Goal: Navigation & Orientation: Find specific page/section

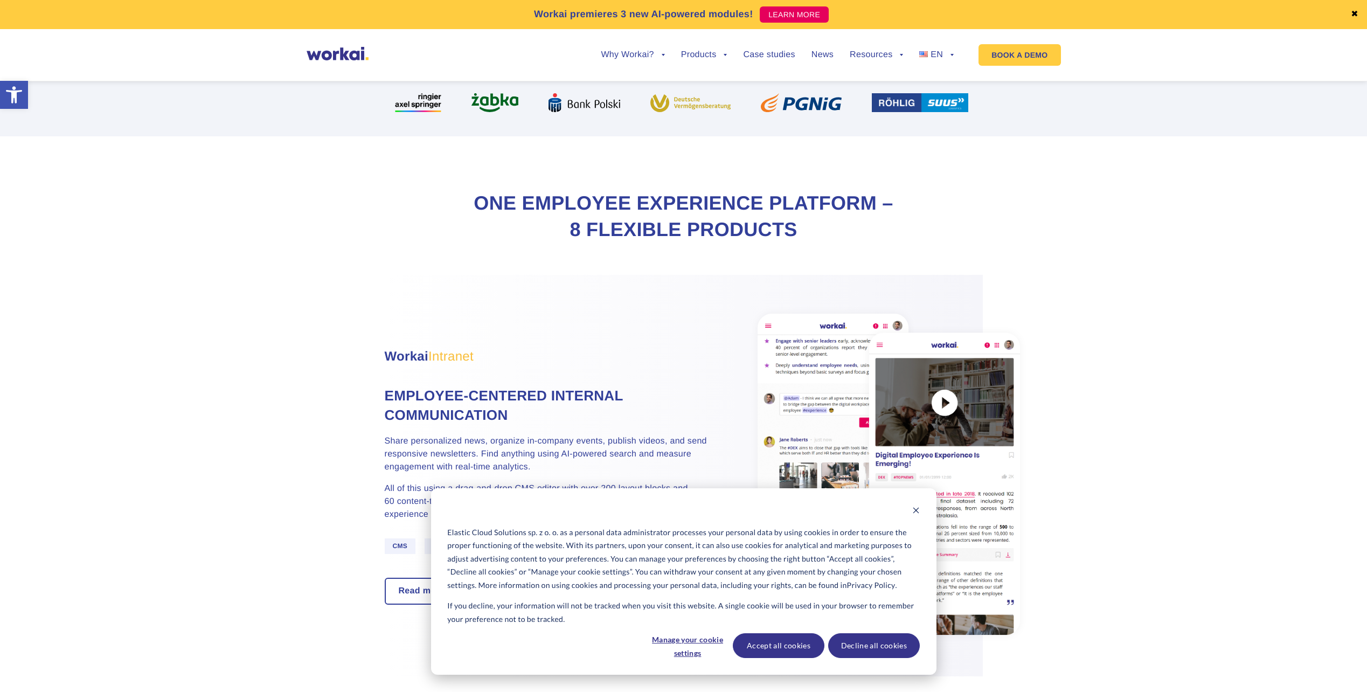
scroll to position [431, 0]
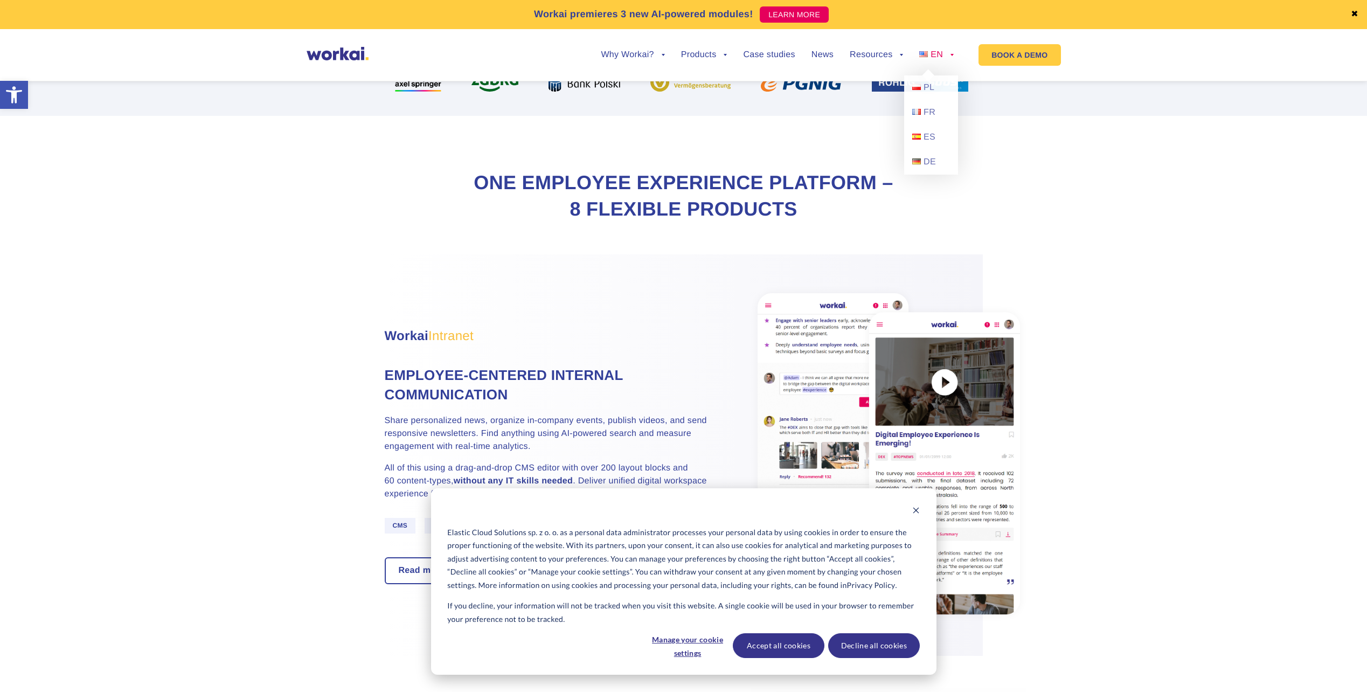
click at [936, 54] on span "EN" at bounding box center [936, 54] width 12 height 9
click at [930, 86] on span "PL" at bounding box center [928, 87] width 11 height 9
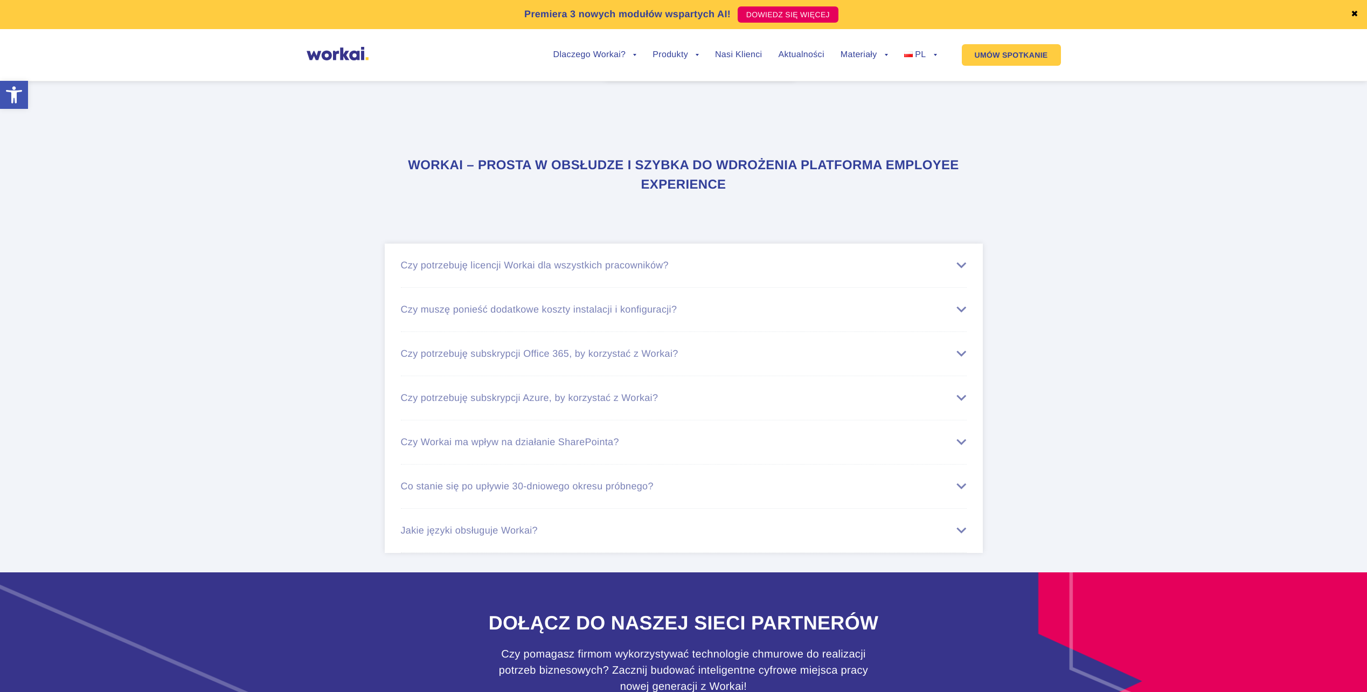
scroll to position [6586, 0]
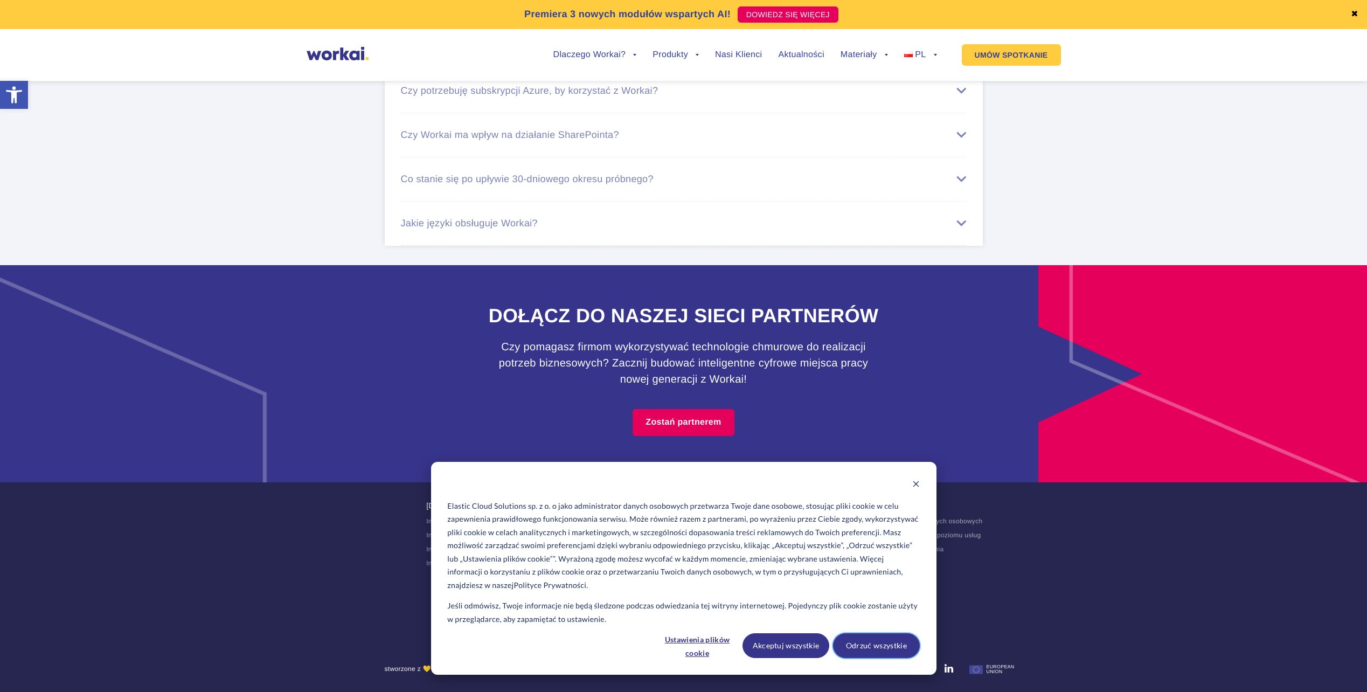
click at [895, 645] on button "Odrzuć wszystkie" at bounding box center [876, 645] width 87 height 25
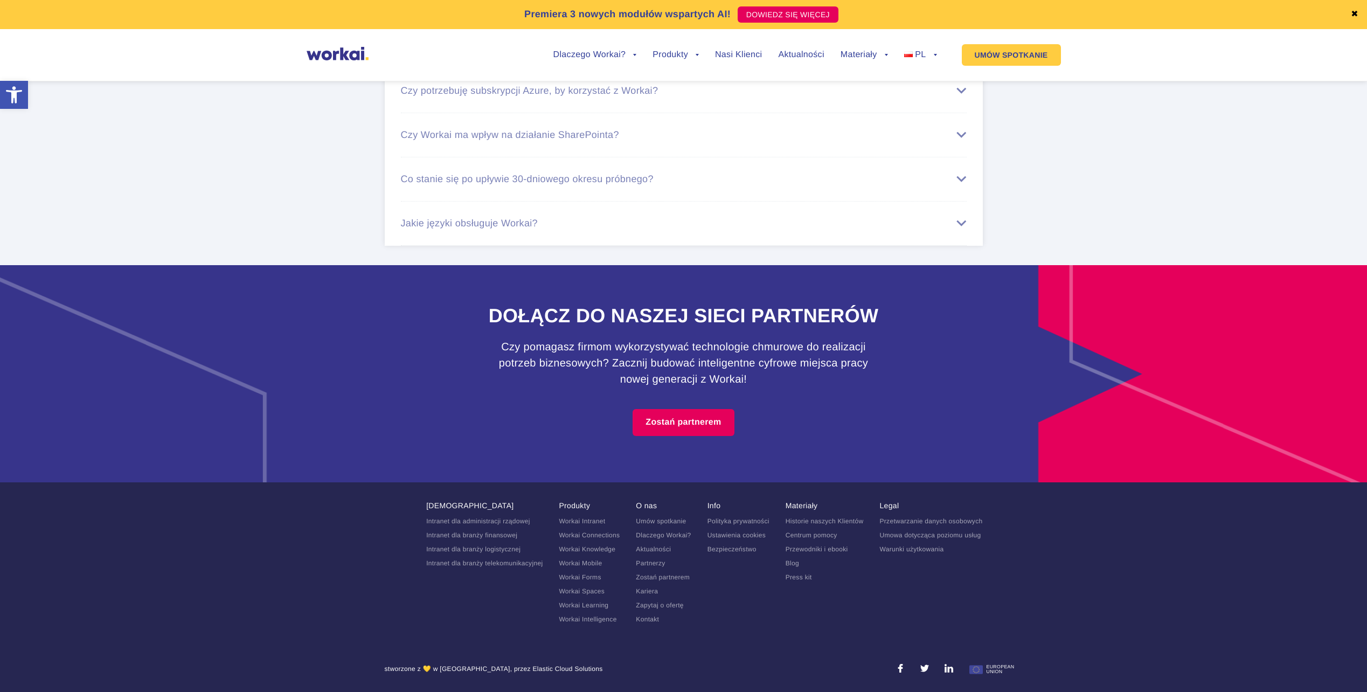
click at [654, 618] on link "Kontakt" at bounding box center [647, 619] width 23 height 8
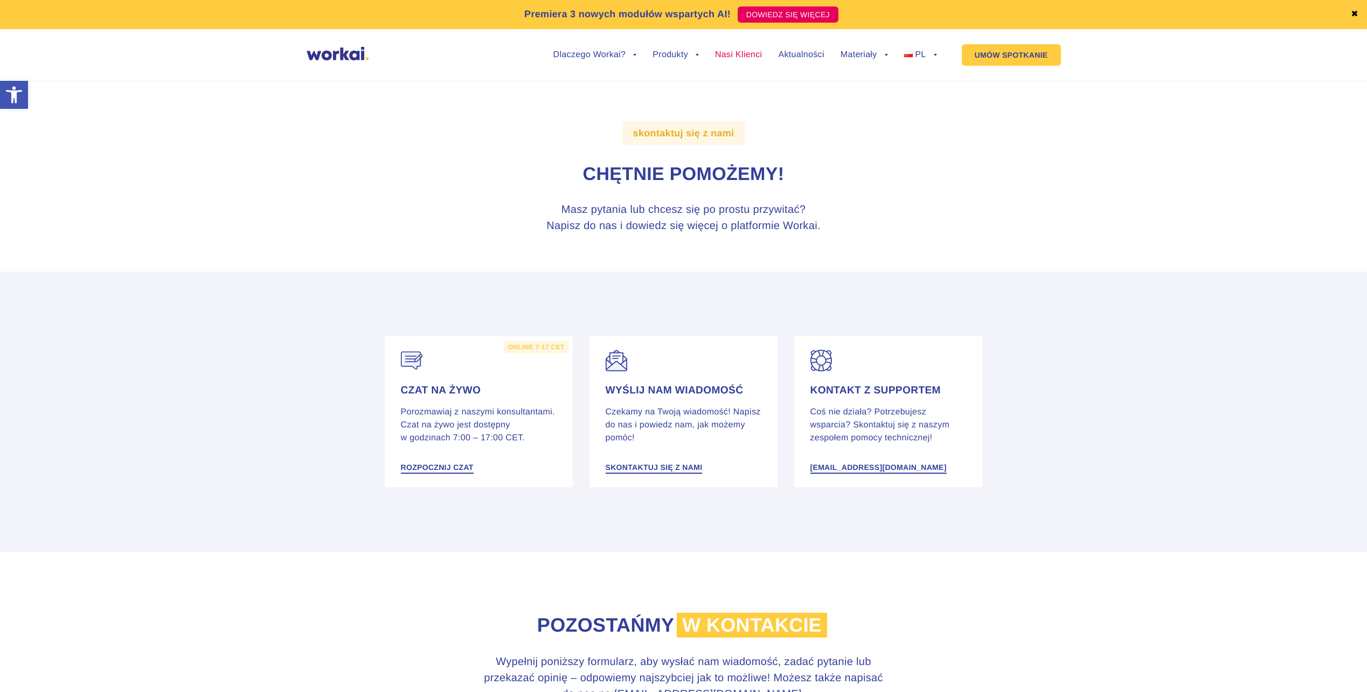
click at [725, 54] on link "Nasi Klienci" at bounding box center [738, 55] width 47 height 9
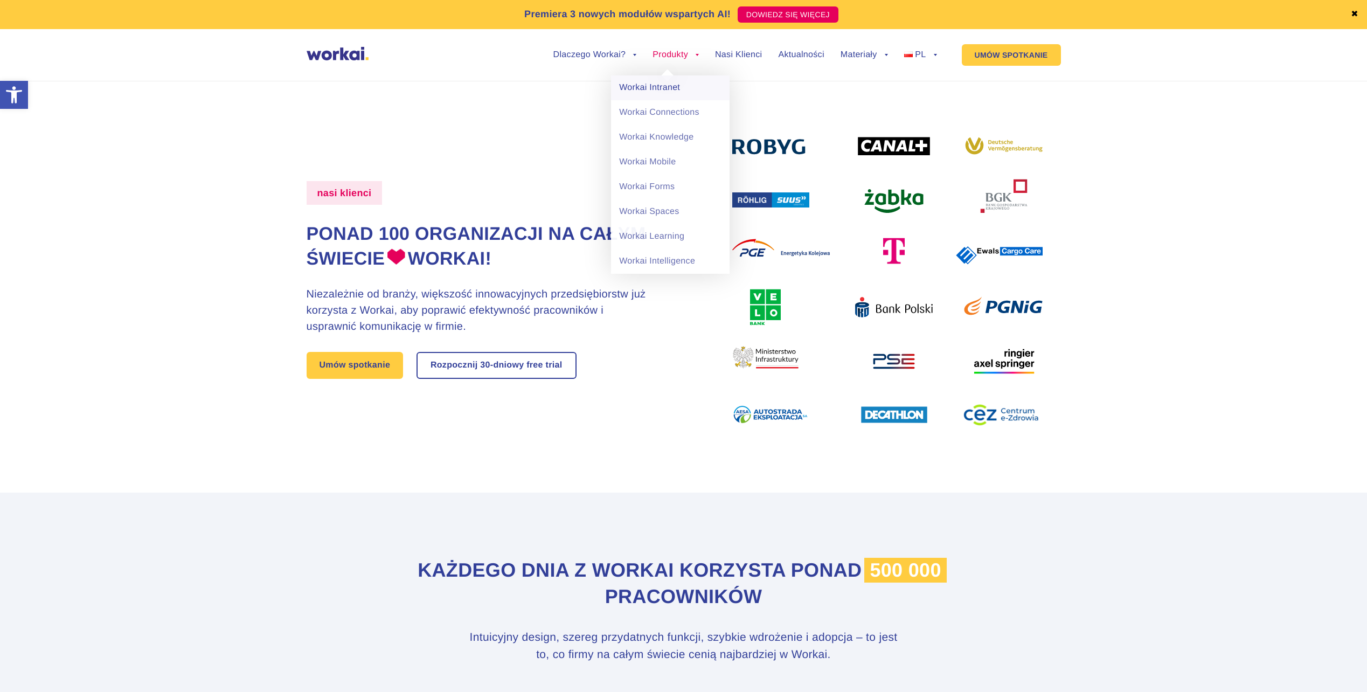
click at [673, 80] on link "Workai Intranet" at bounding box center [670, 87] width 119 height 25
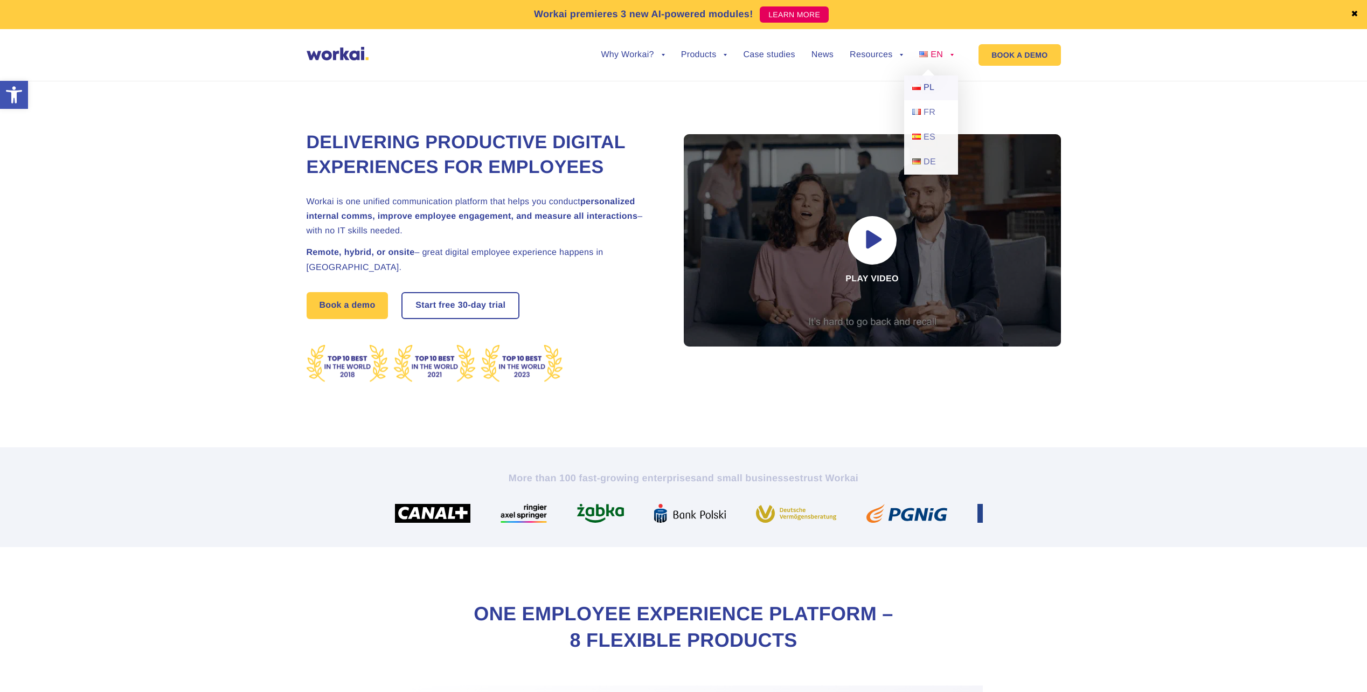
click at [940, 85] on link "PL" at bounding box center [931, 87] width 54 height 25
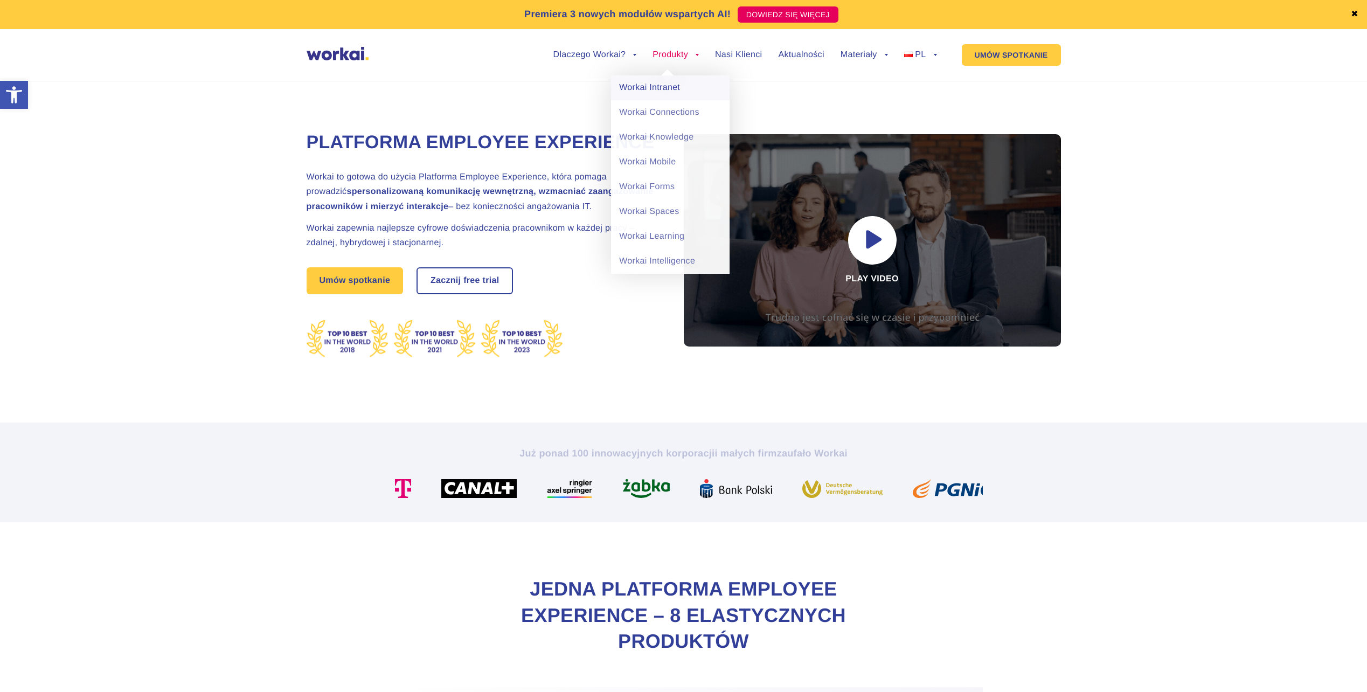
click at [670, 81] on link "Workai Intranet" at bounding box center [670, 87] width 119 height 25
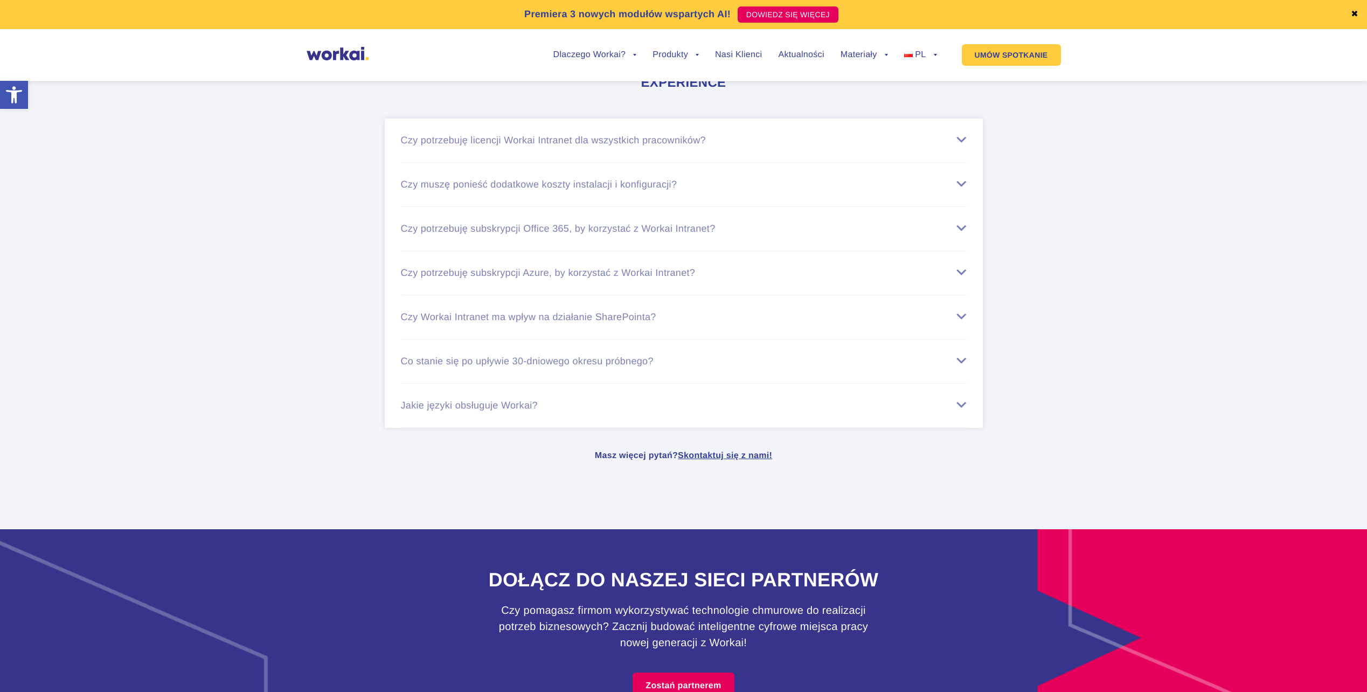
scroll to position [4613, 0]
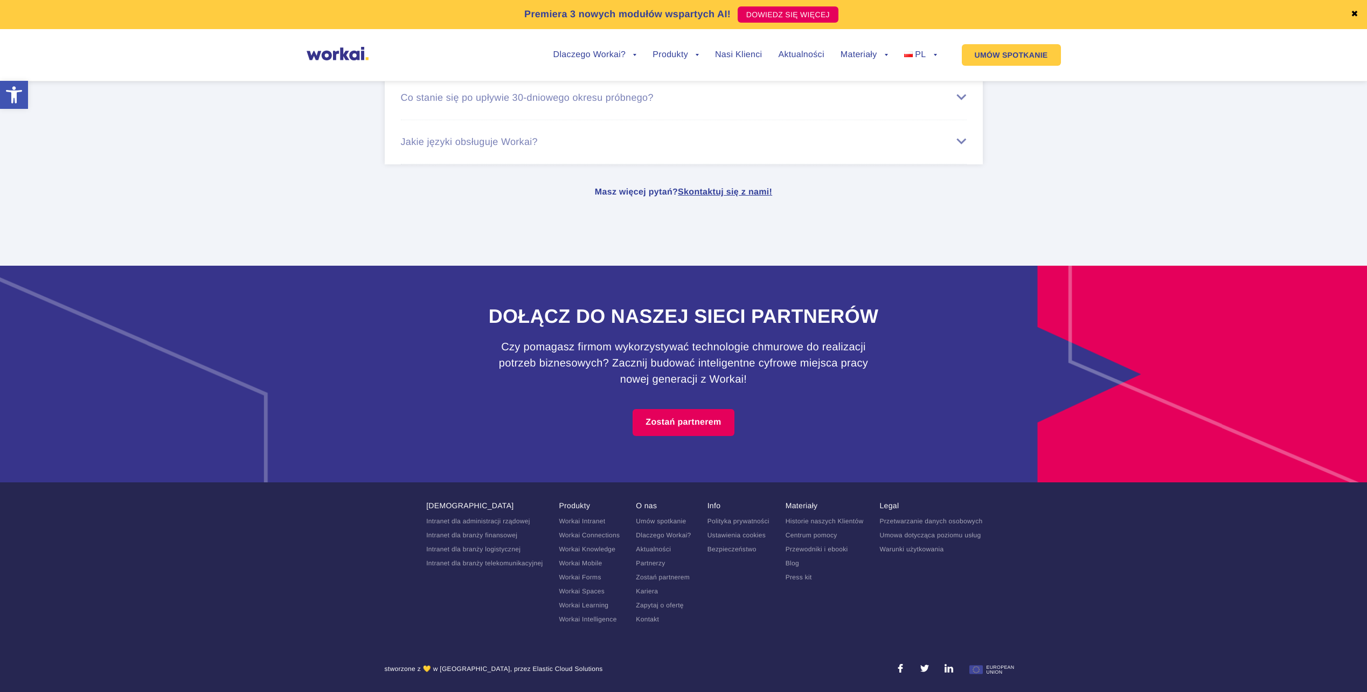
click at [653, 593] on link "Kariera" at bounding box center [647, 591] width 22 height 8
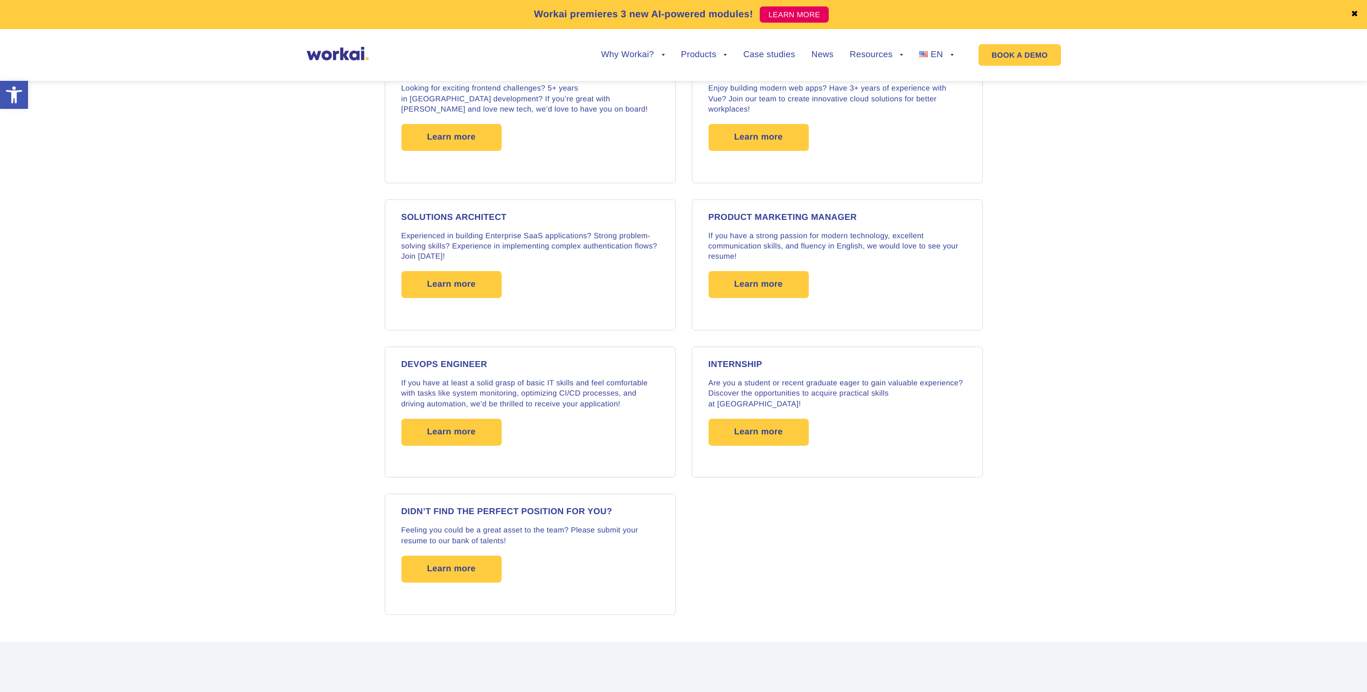
scroll to position [1562, 0]
